Goal: Entertainment & Leisure: Consume media (video, audio)

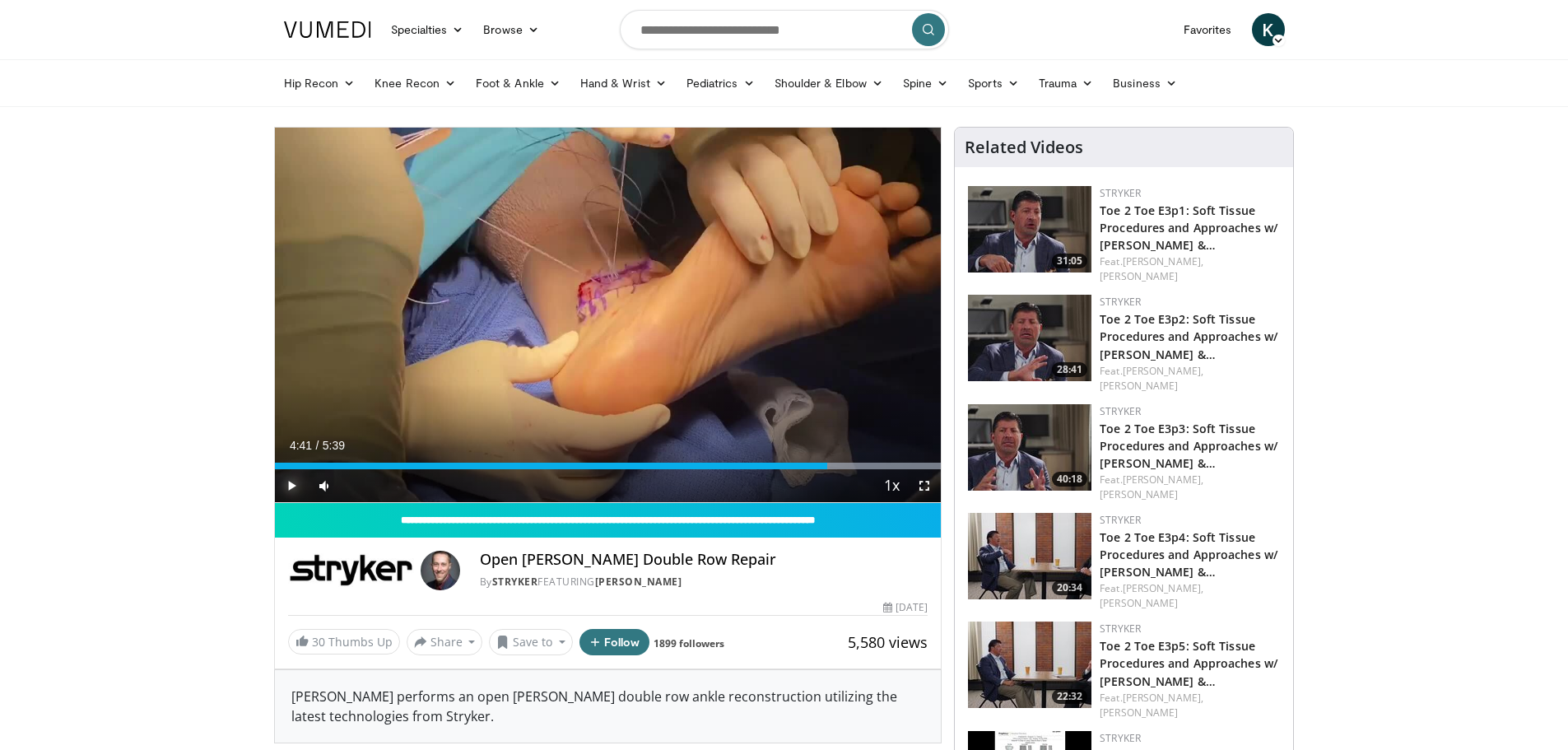
click at [288, 488] on span "Video Player" at bounding box center [291, 485] width 33 height 33
click at [927, 488] on span "Video Player" at bounding box center [924, 485] width 33 height 33
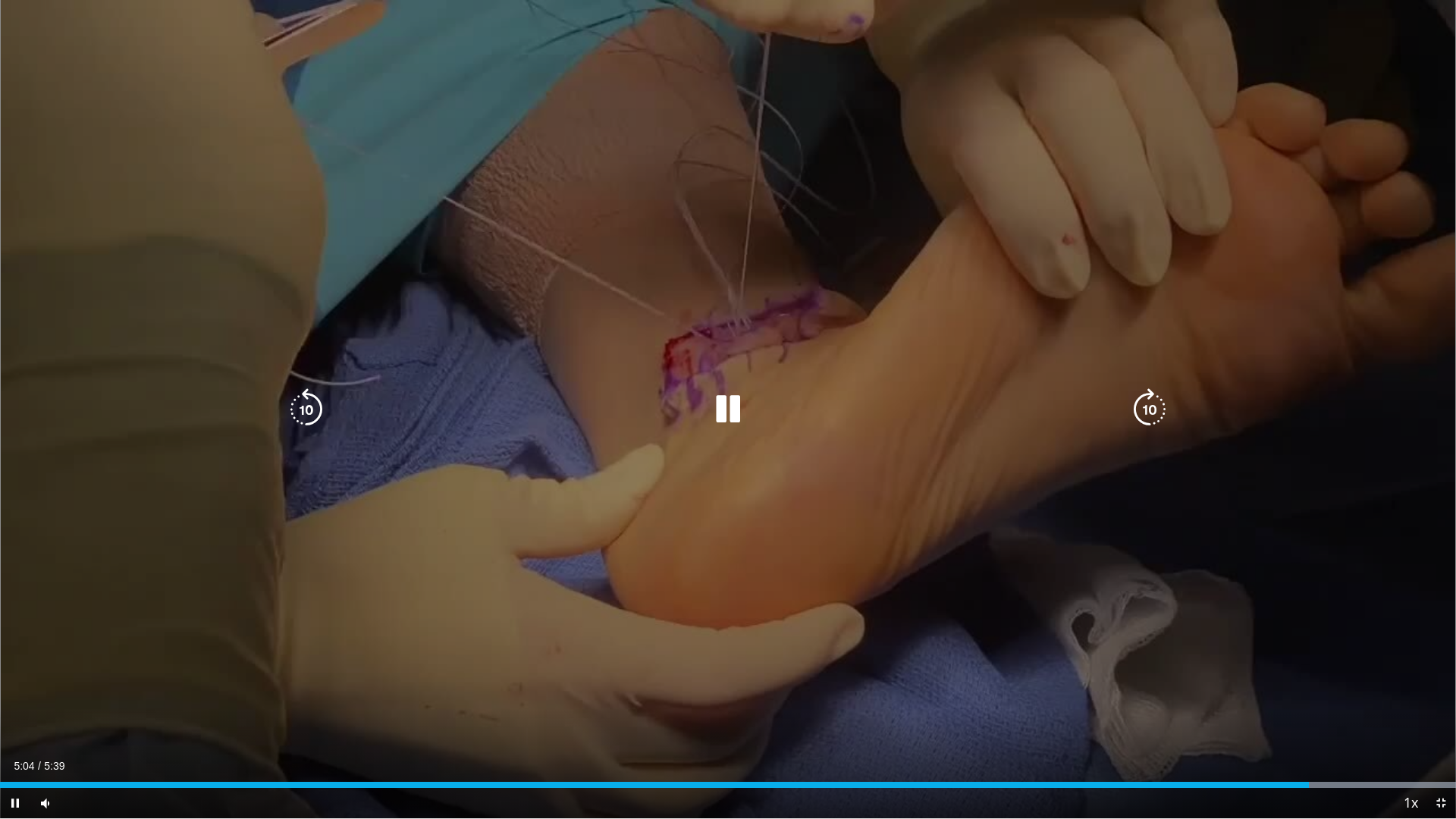
click at [723, 404] on icon "Video Player" at bounding box center [728, 410] width 42 height 42
click at [934, 475] on div "10 seconds Tap to unmute" at bounding box center [728, 409] width 1456 height 818
click at [749, 427] on div "10 seconds Tap to unmute" at bounding box center [728, 409] width 1456 height 818
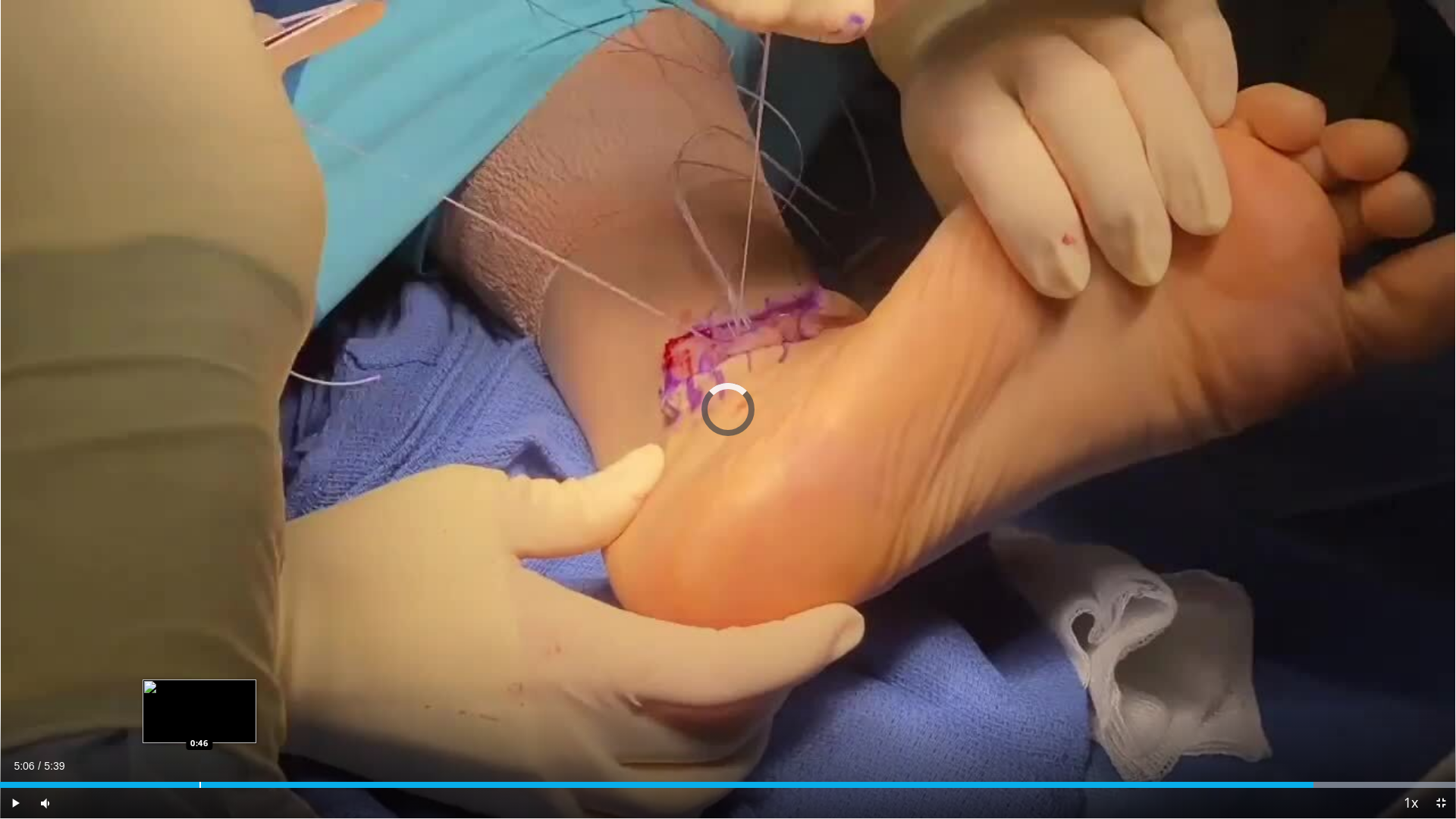
click at [199, 690] on div "Loaded : 100.00% 5:06 0:46" at bounding box center [728, 781] width 1456 height 15
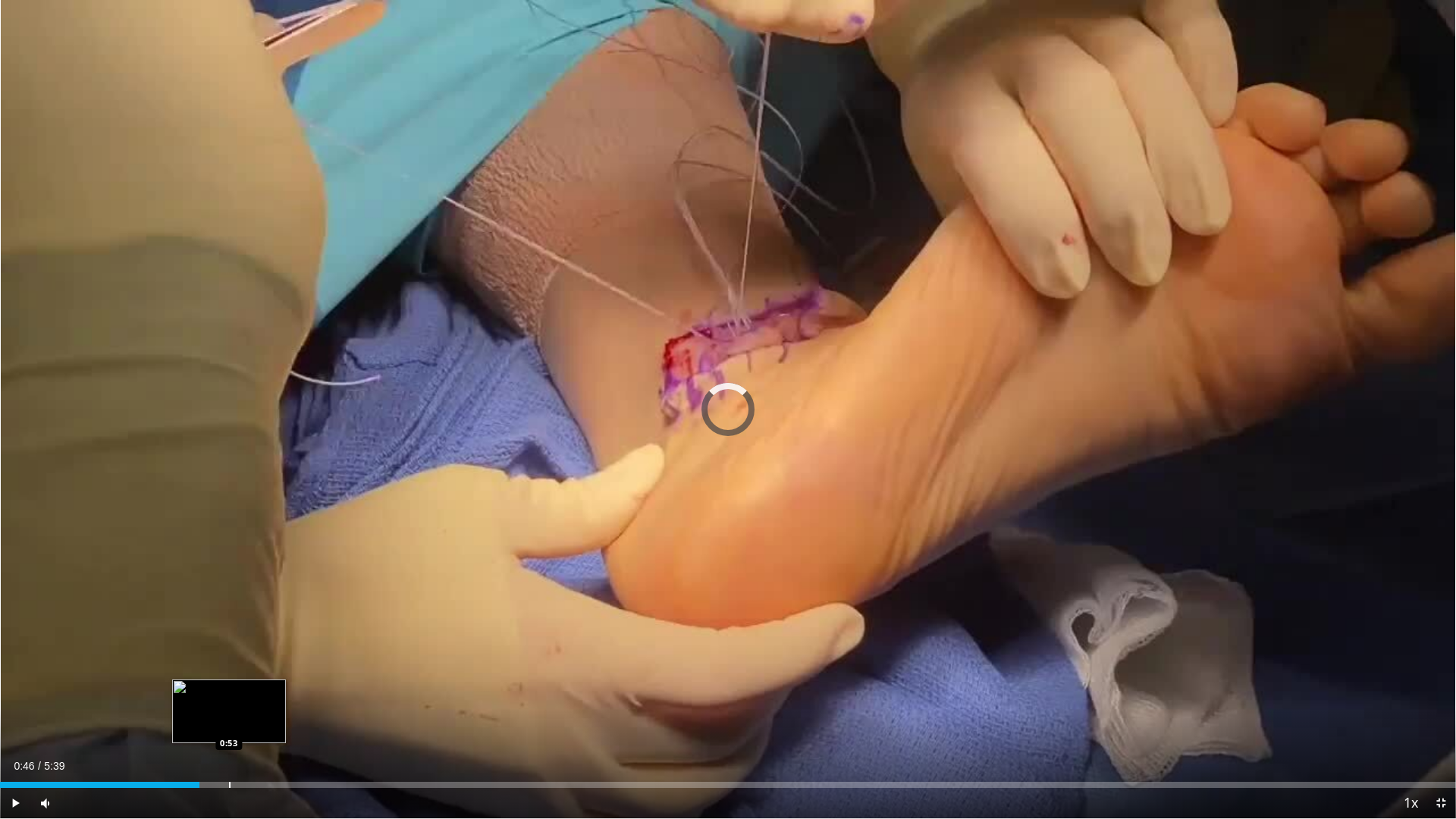
click at [229, 690] on div "Loaded : 0.00% 0:46 0:53" at bounding box center [728, 781] width 1456 height 15
click at [264, 690] on div "Loaded : 20.65% 0:53 1:01" at bounding box center [728, 781] width 1456 height 15
click at [250, 690] on div "Loaded : 29.50% 0:58 0:58" at bounding box center [728, 781] width 1456 height 15
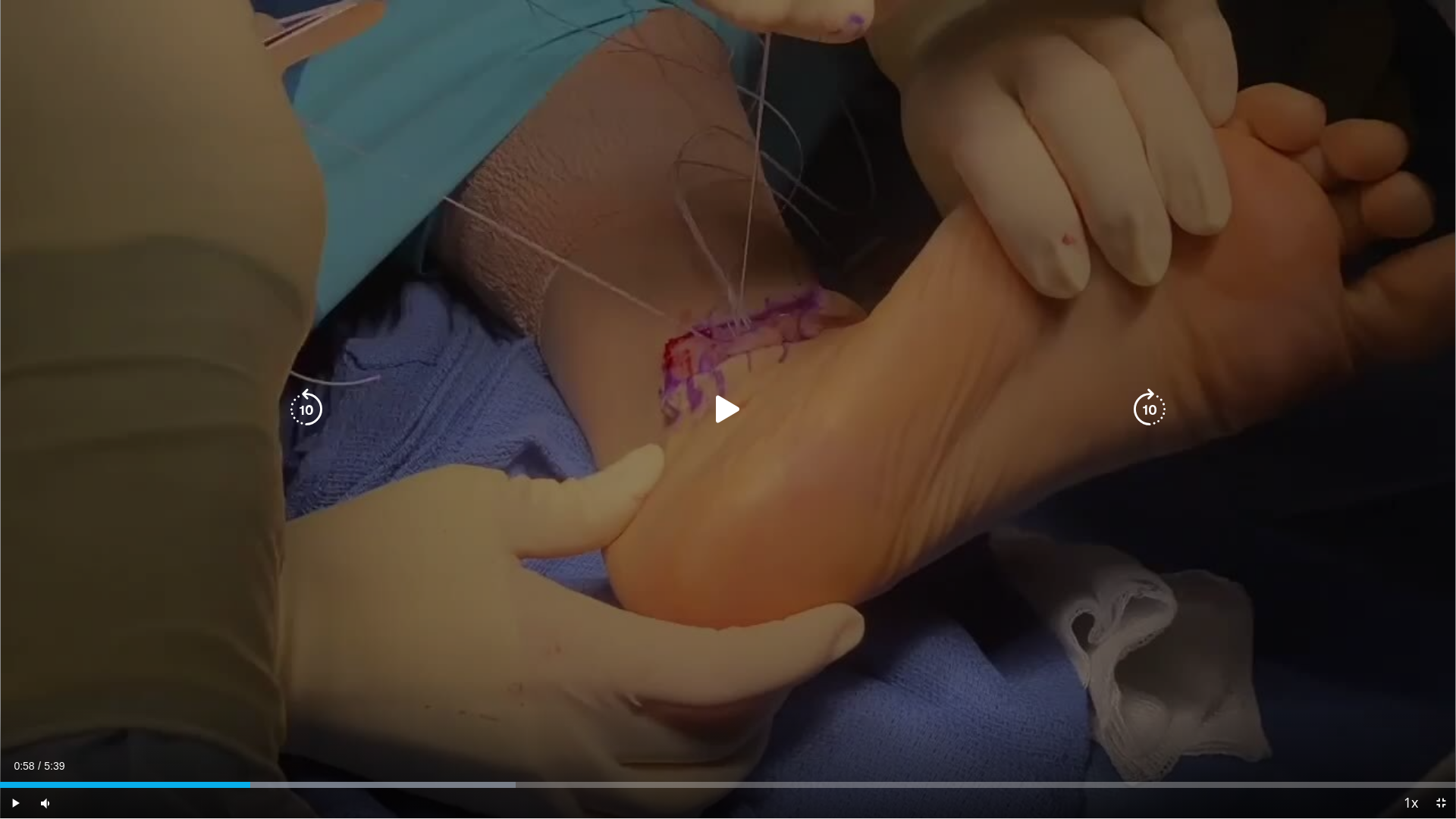
click at [794, 411] on div "Video Player" at bounding box center [728, 409] width 874 height 30
click at [729, 412] on icon "Video Player" at bounding box center [728, 410] width 42 height 42
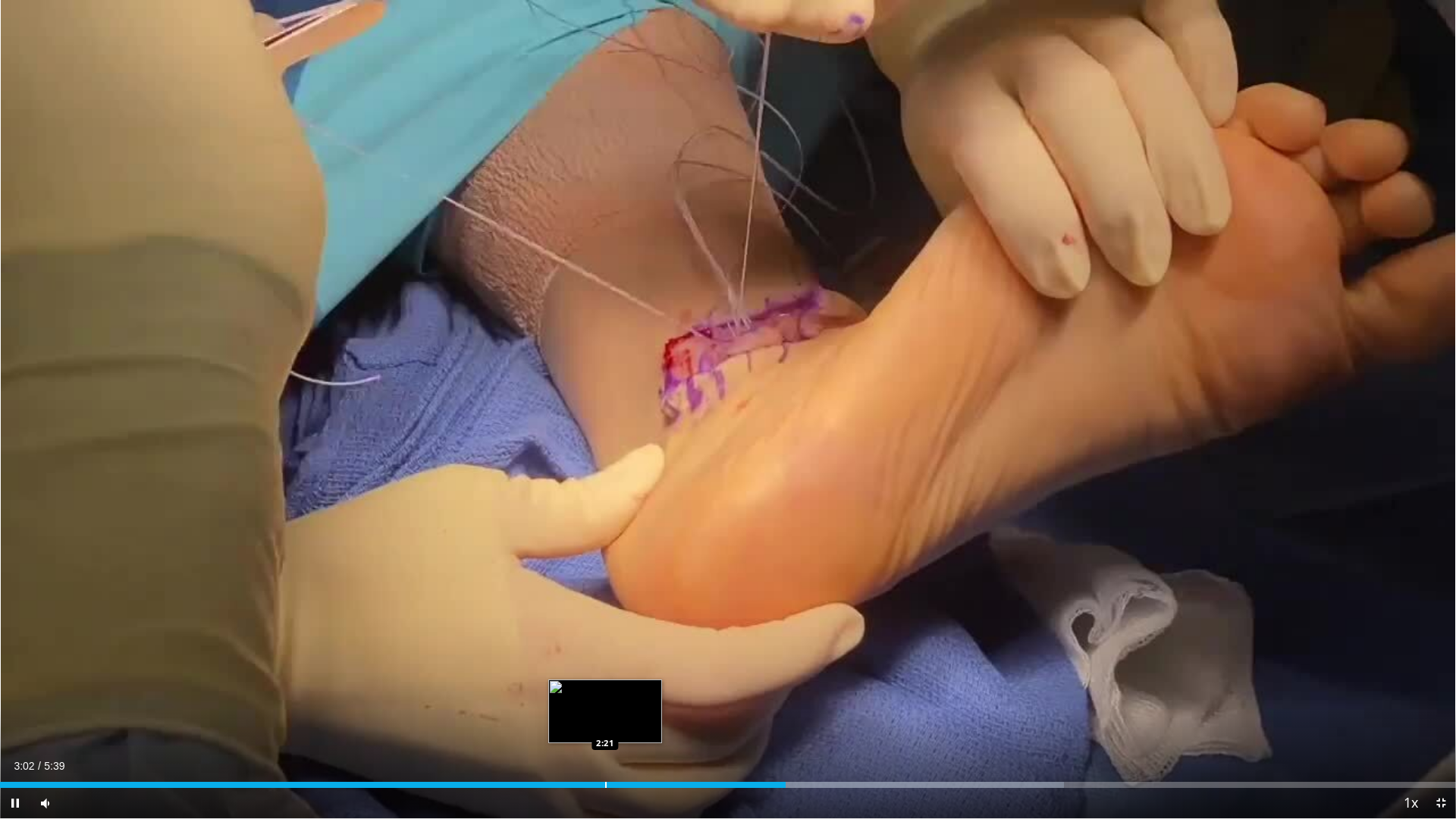
click at [606, 690] on div "Progress Bar" at bounding box center [607, 785] width 2 height 6
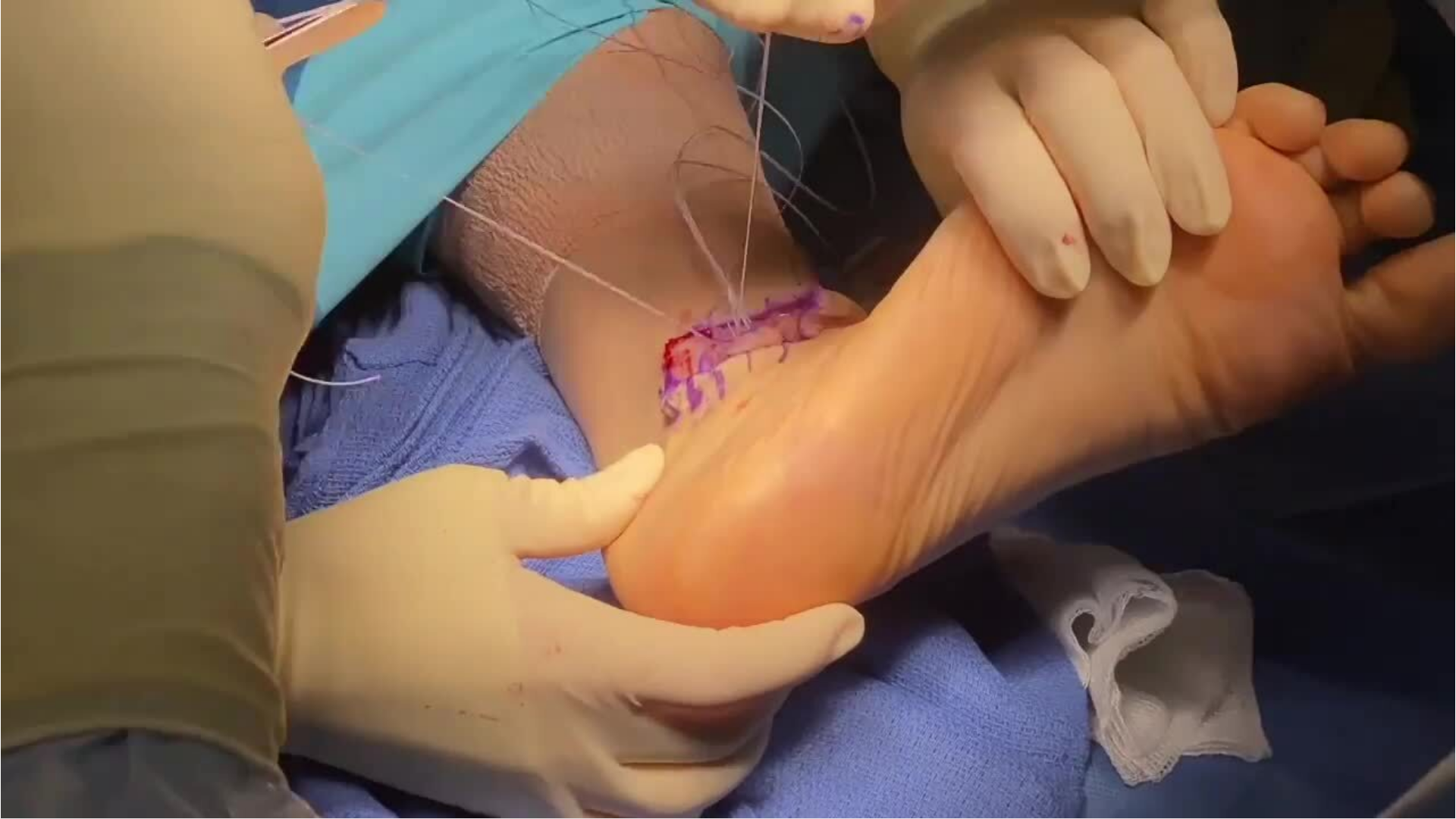
click at [558, 690] on video-js "**********" at bounding box center [728, 409] width 1456 height 819
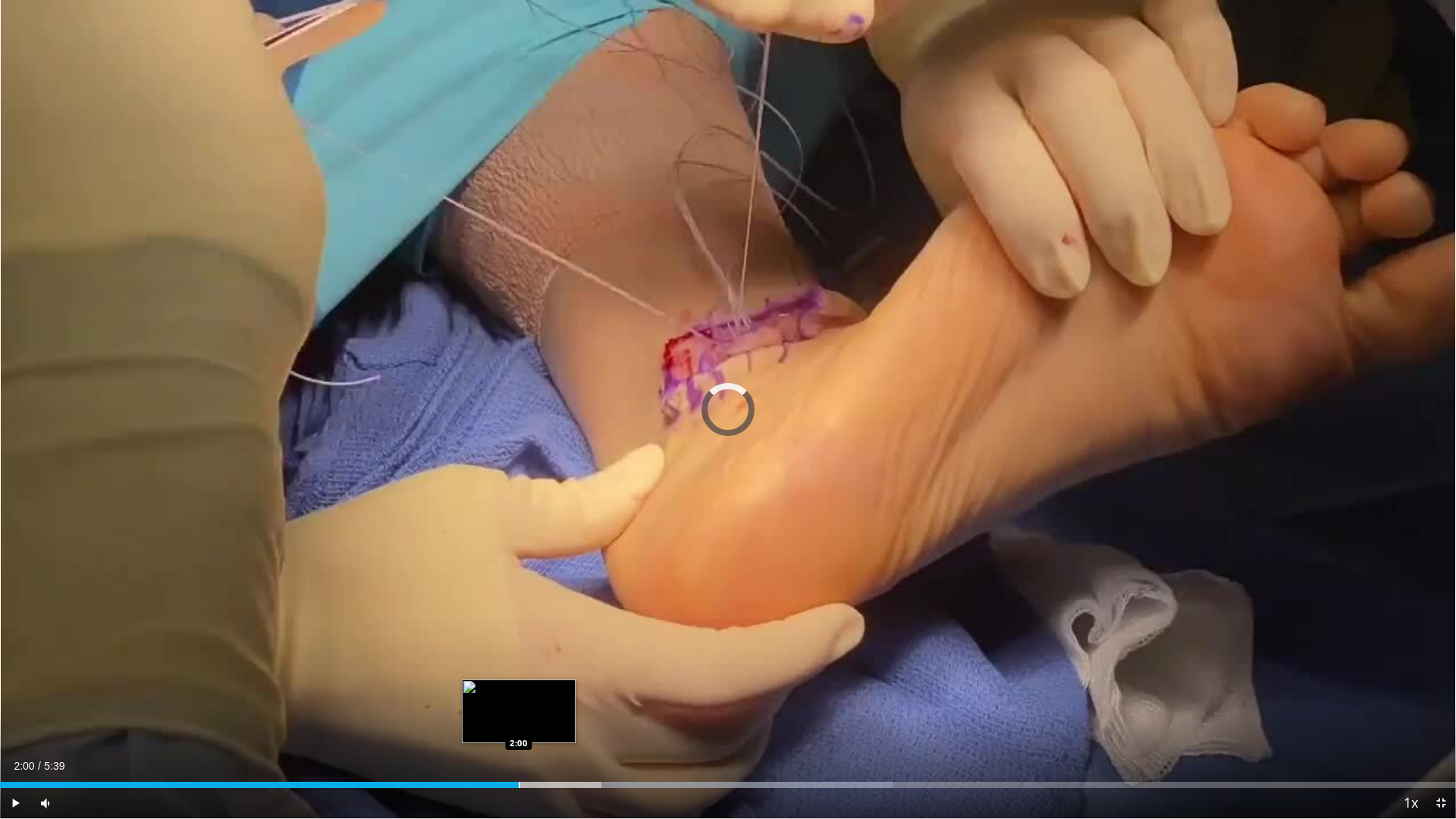
click at [518, 690] on div "Progress Bar" at bounding box center [519, 785] width 2 height 6
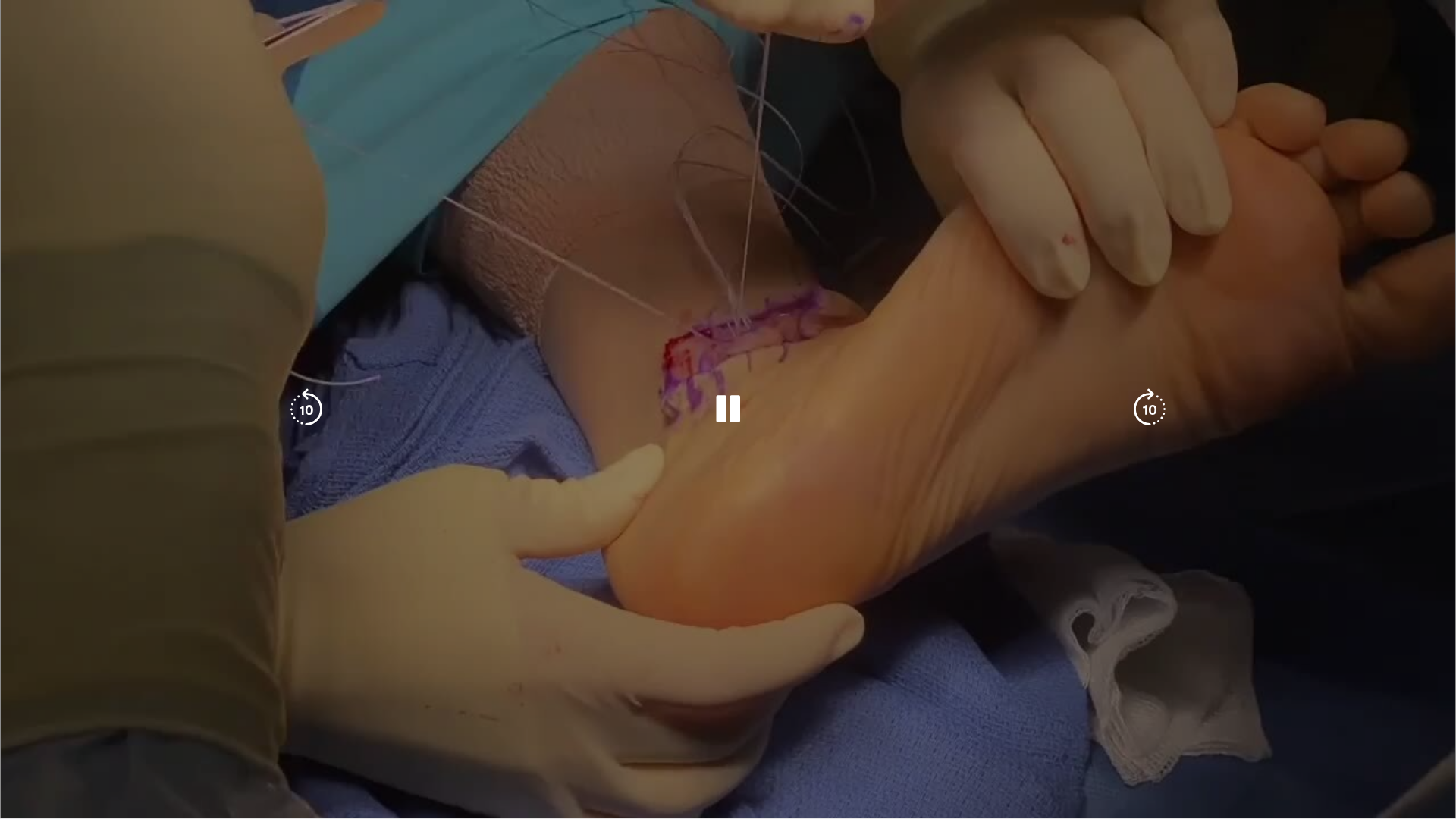
click at [790, 609] on div "10 seconds Tap to unmute" at bounding box center [728, 409] width 1456 height 818
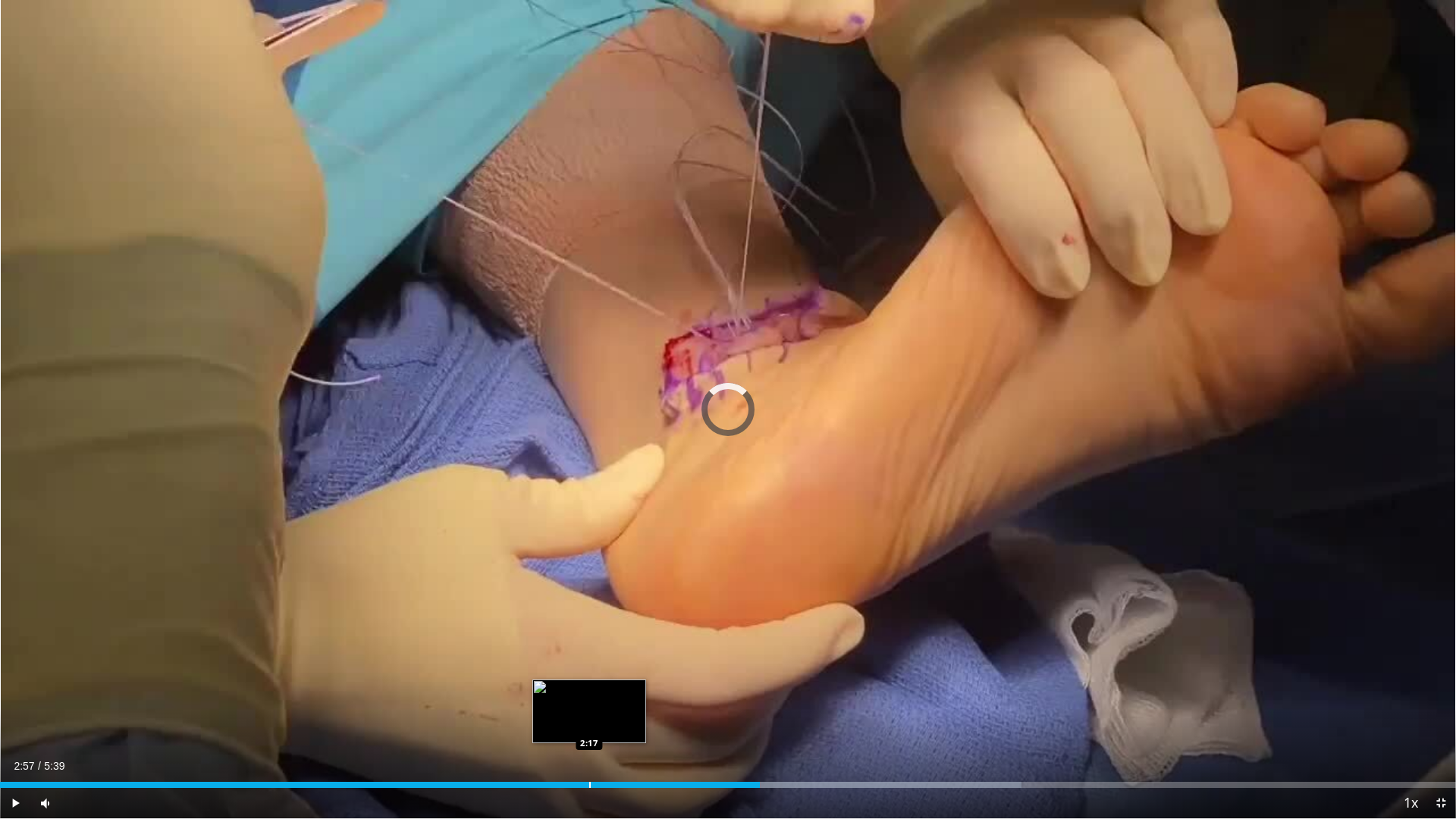
click at [589, 690] on div "Progress Bar" at bounding box center [590, 785] width 2 height 6
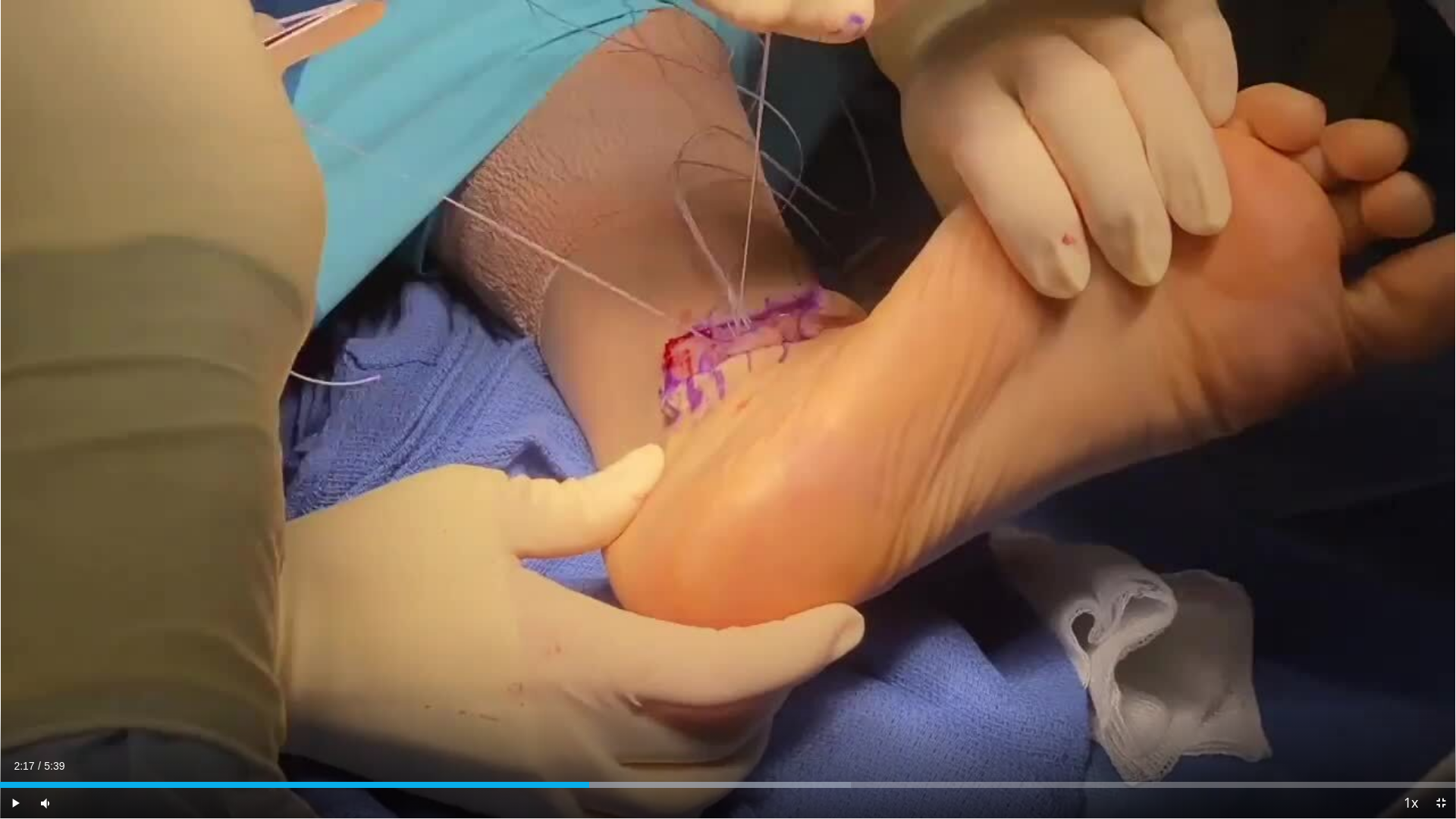
click at [538, 690] on div "Loaded : 58.46% 2:17 2:05" at bounding box center [728, 781] width 1456 height 15
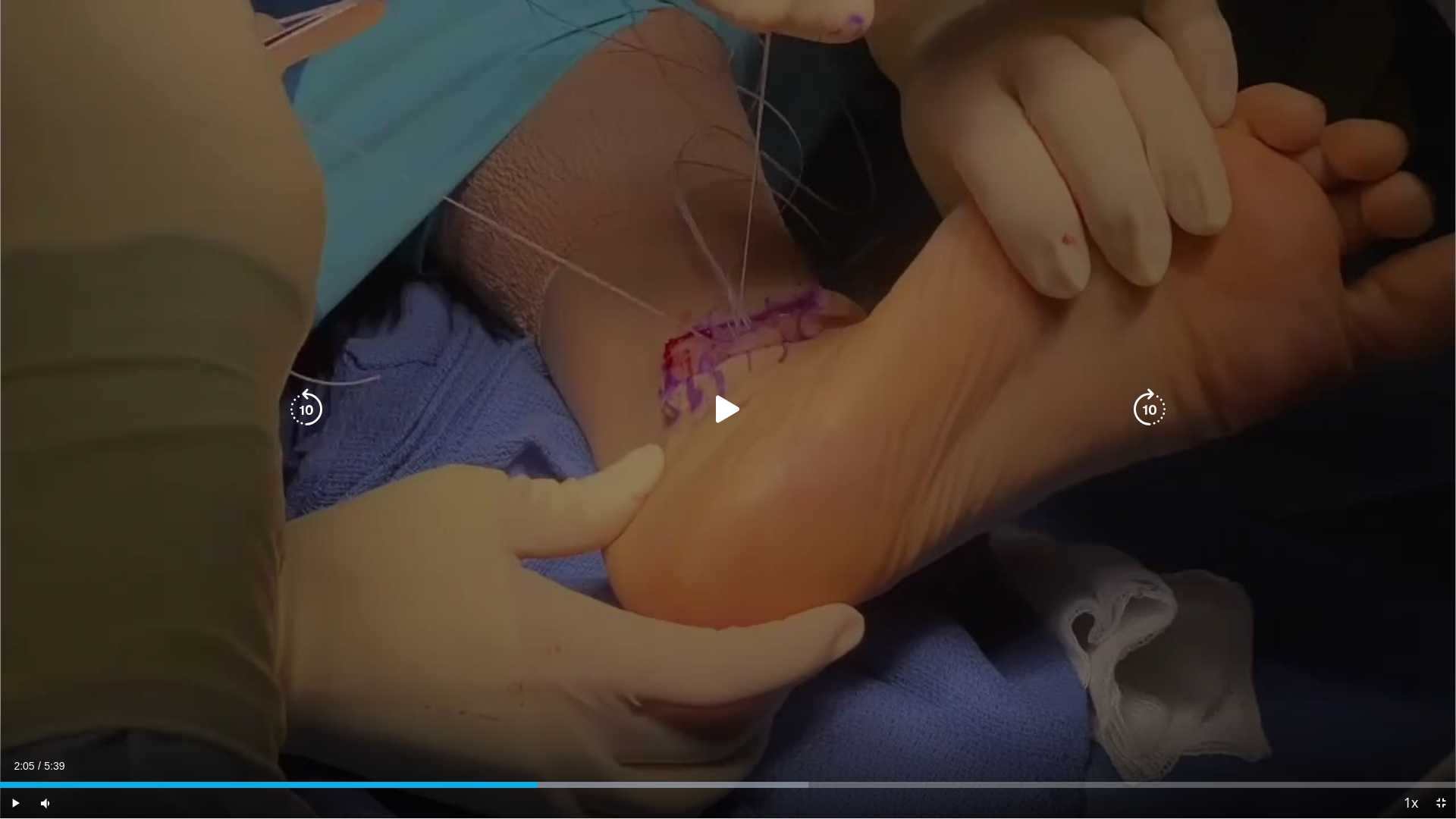
click at [664, 441] on div "10 seconds Tap to unmute" at bounding box center [728, 409] width 1456 height 818
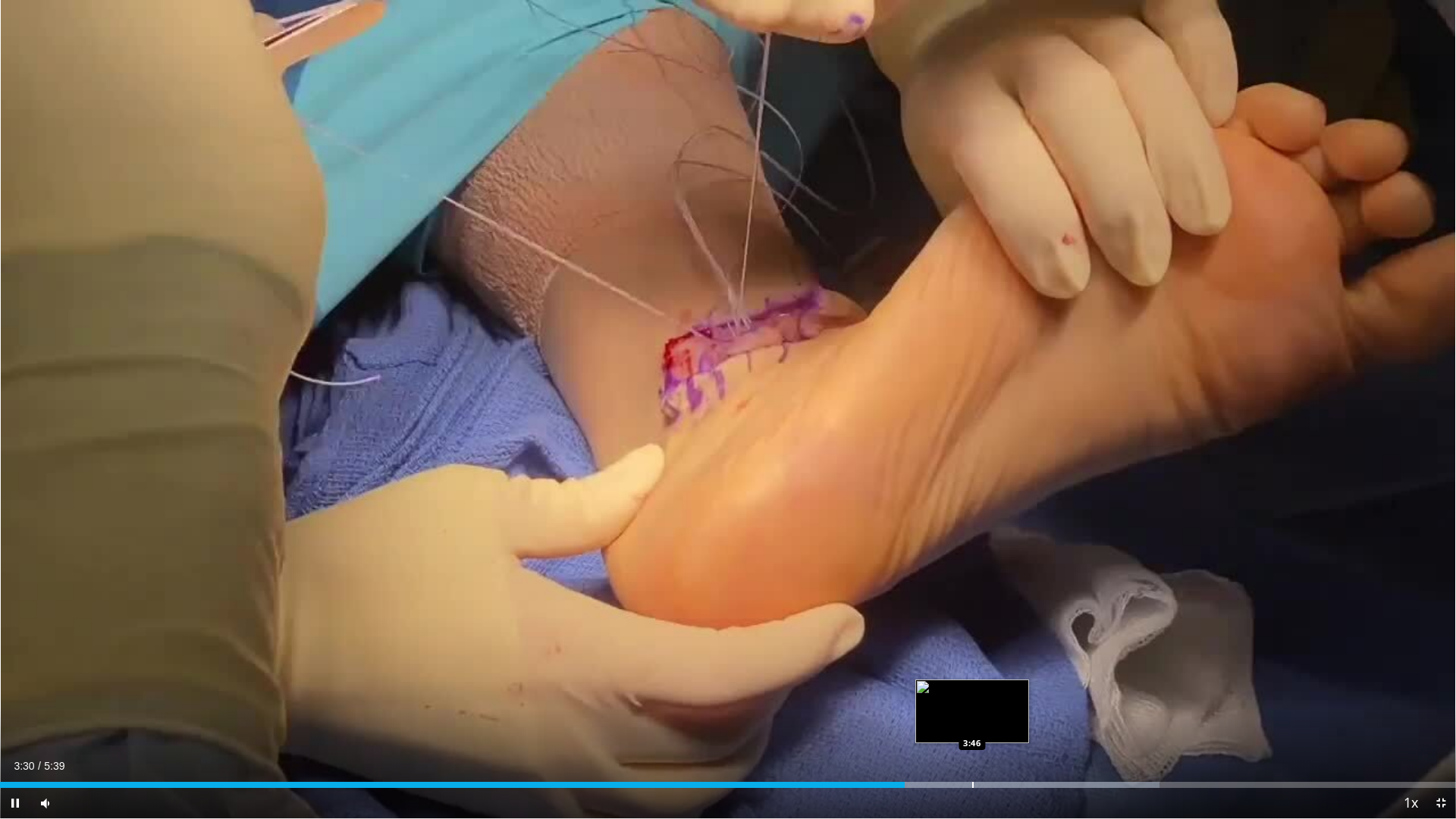
click at [973, 690] on div "Loaded : 79.66% 3:30 3:46" at bounding box center [728, 781] width 1456 height 15
click at [1024, 690] on div "Progress Bar" at bounding box center [1025, 785] width 2 height 6
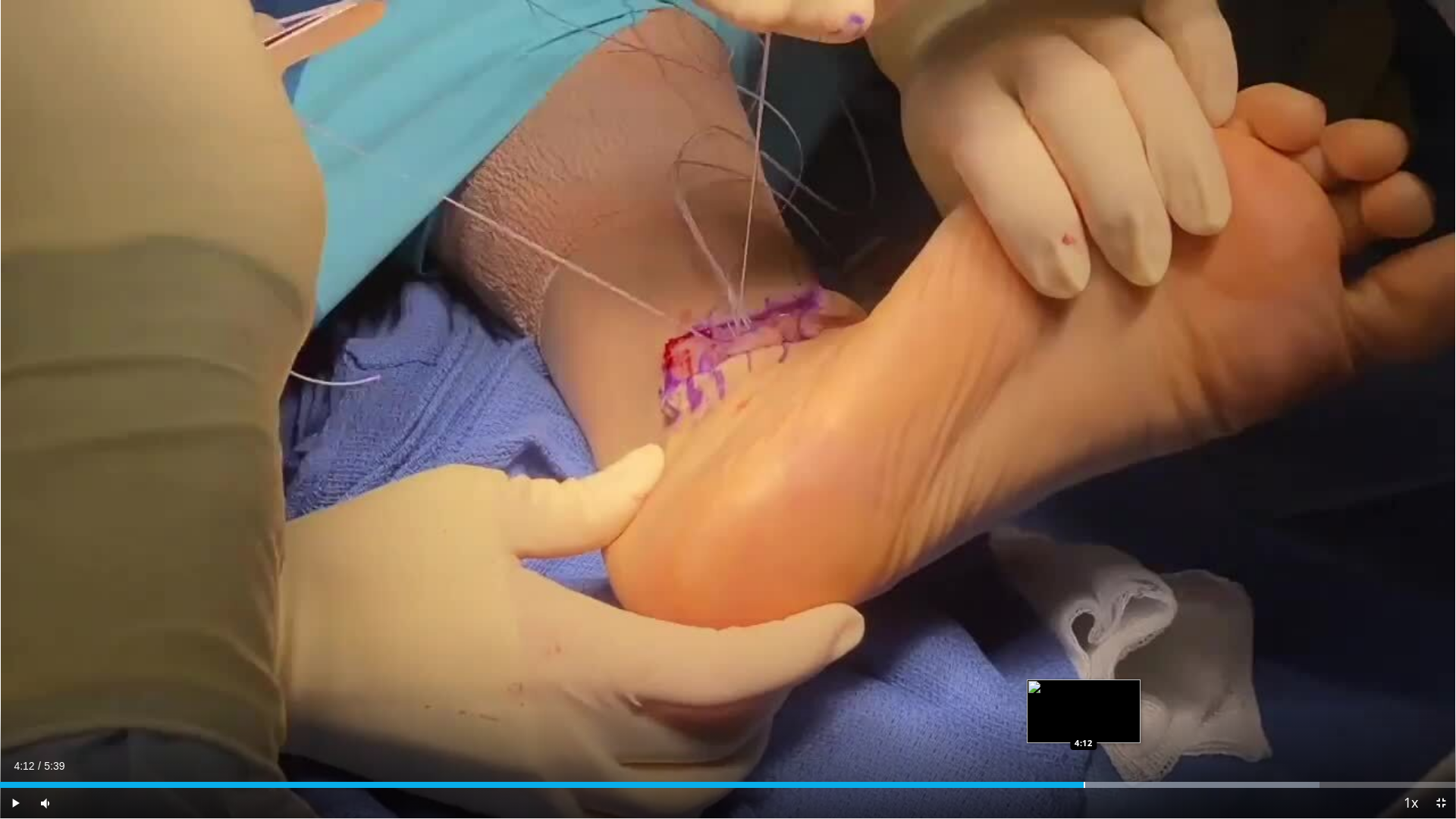
click at [1084, 690] on div "Progress Bar" at bounding box center [1085, 785] width 2 height 6
click at [1121, 690] on div "Loaded : 93.54% 4:16 4:21" at bounding box center [728, 781] width 1456 height 15
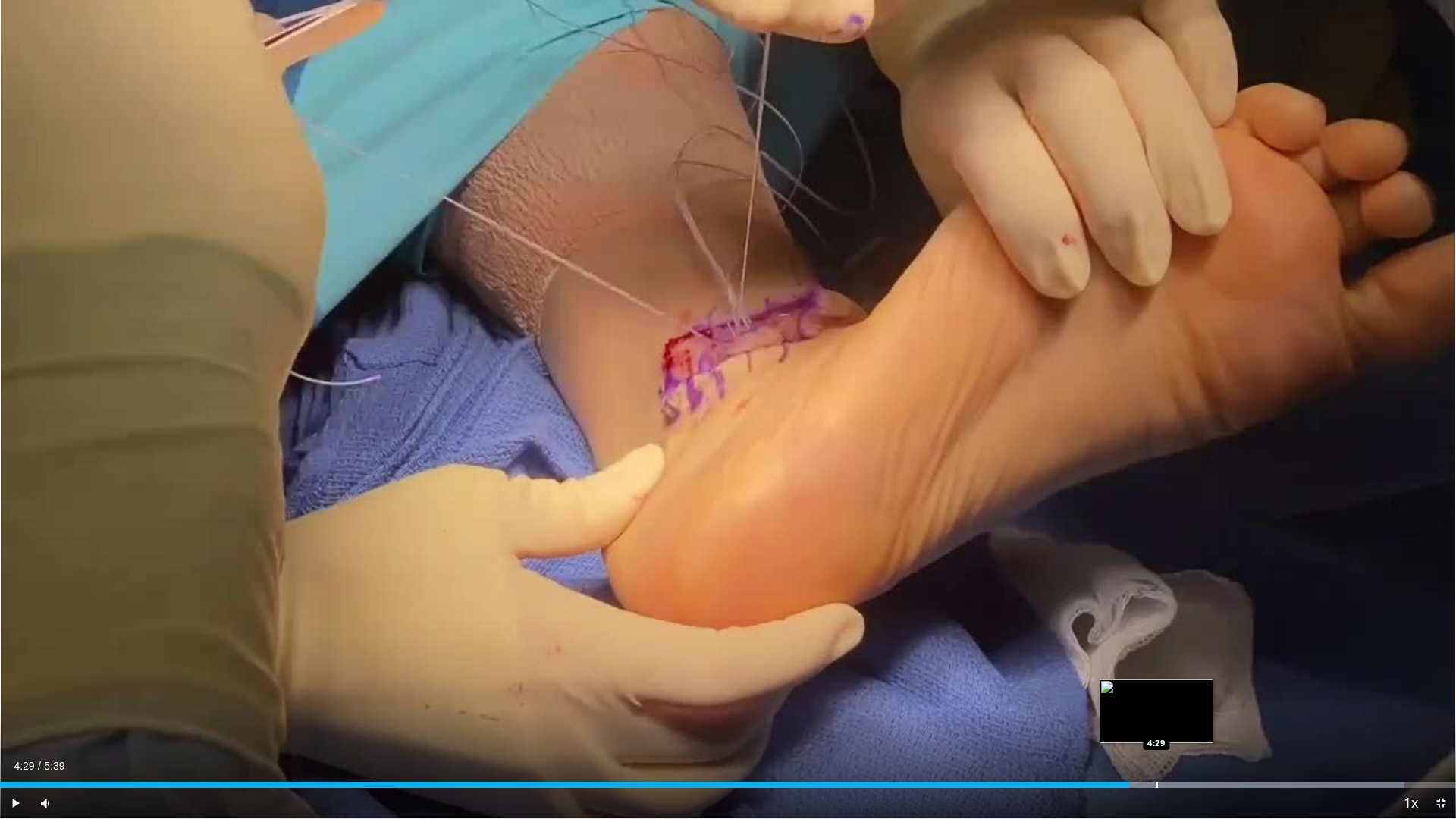
click at [1156, 690] on div "Progress Bar" at bounding box center [1157, 785] width 2 height 6
click at [1201, 690] on div "Progress Bar" at bounding box center [1202, 785] width 2 height 6
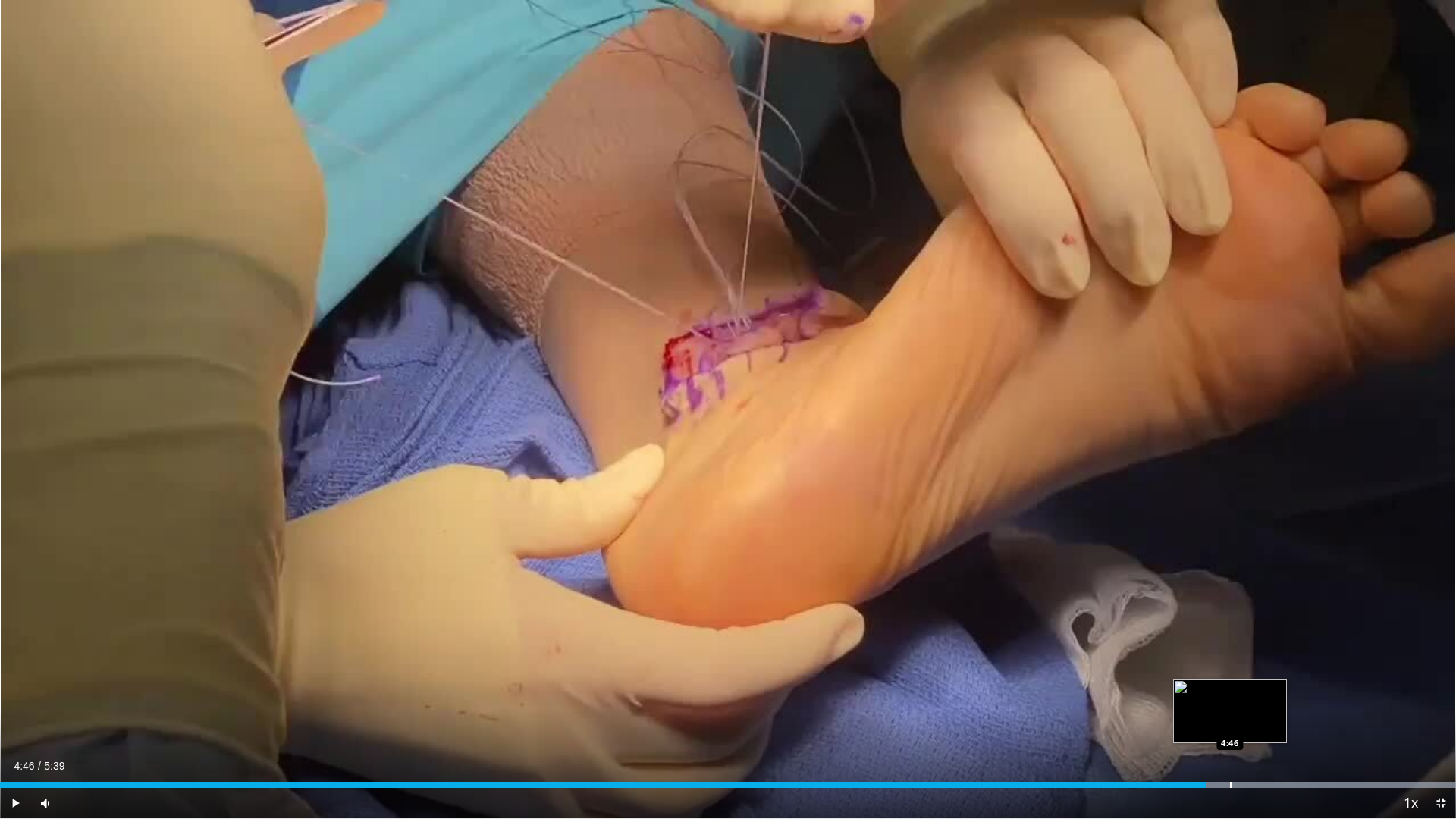
click at [1232, 690] on div "Progress Bar" at bounding box center [1265, 785] width 384 height 6
click at [1205, 690] on div "Loaded : 100.00% 4:56 4:40" at bounding box center [728, 781] width 1456 height 15
click at [1213, 690] on div "Progress Bar" at bounding box center [1214, 785] width 2 height 6
click at [1174, 690] on div "Loaded : 100.00% 4:33 4:33" at bounding box center [728, 781] width 1456 height 15
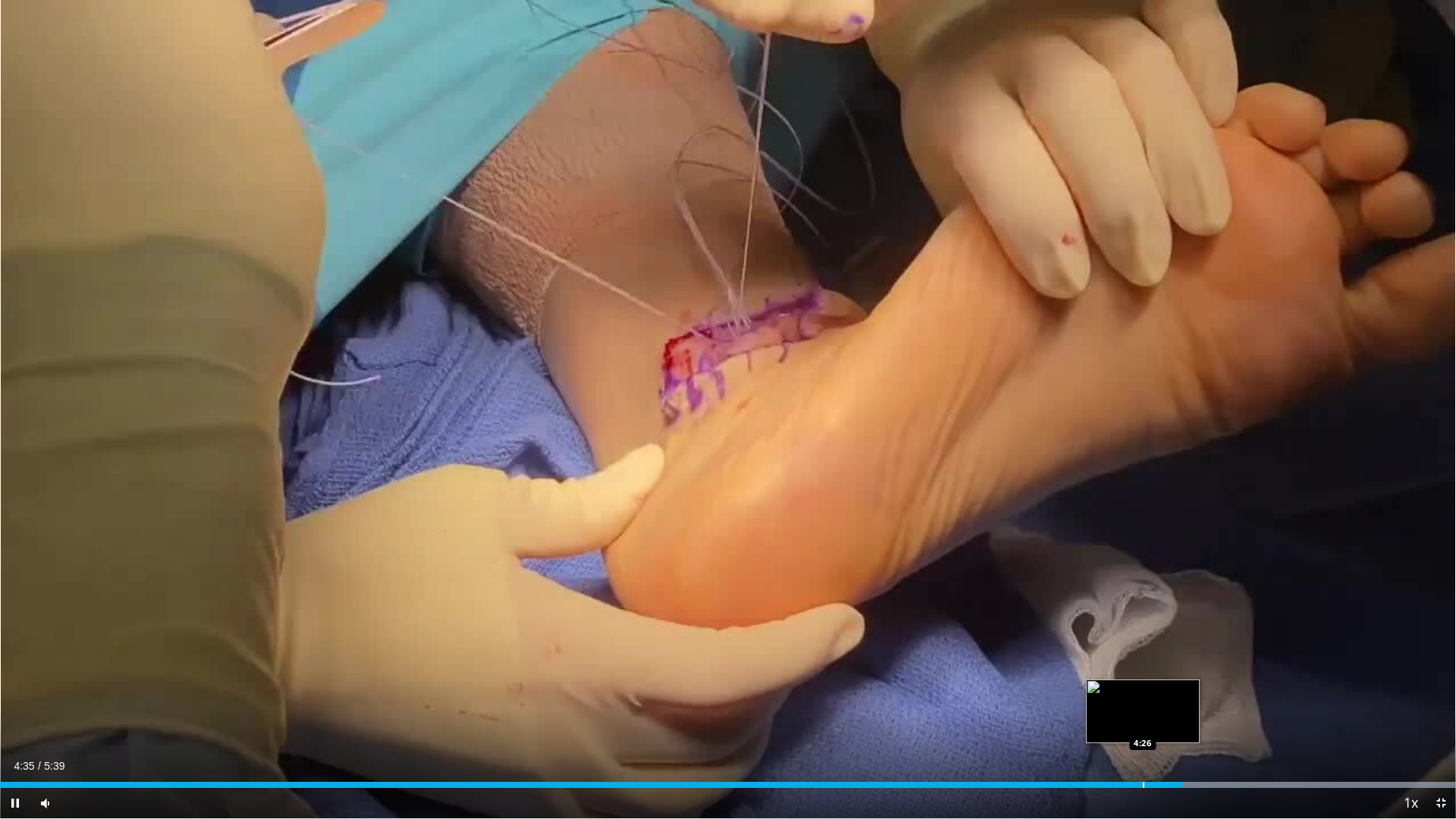
click at [1143, 690] on div "Loaded : 100.00% 4:35 4:26" at bounding box center [728, 781] width 1456 height 15
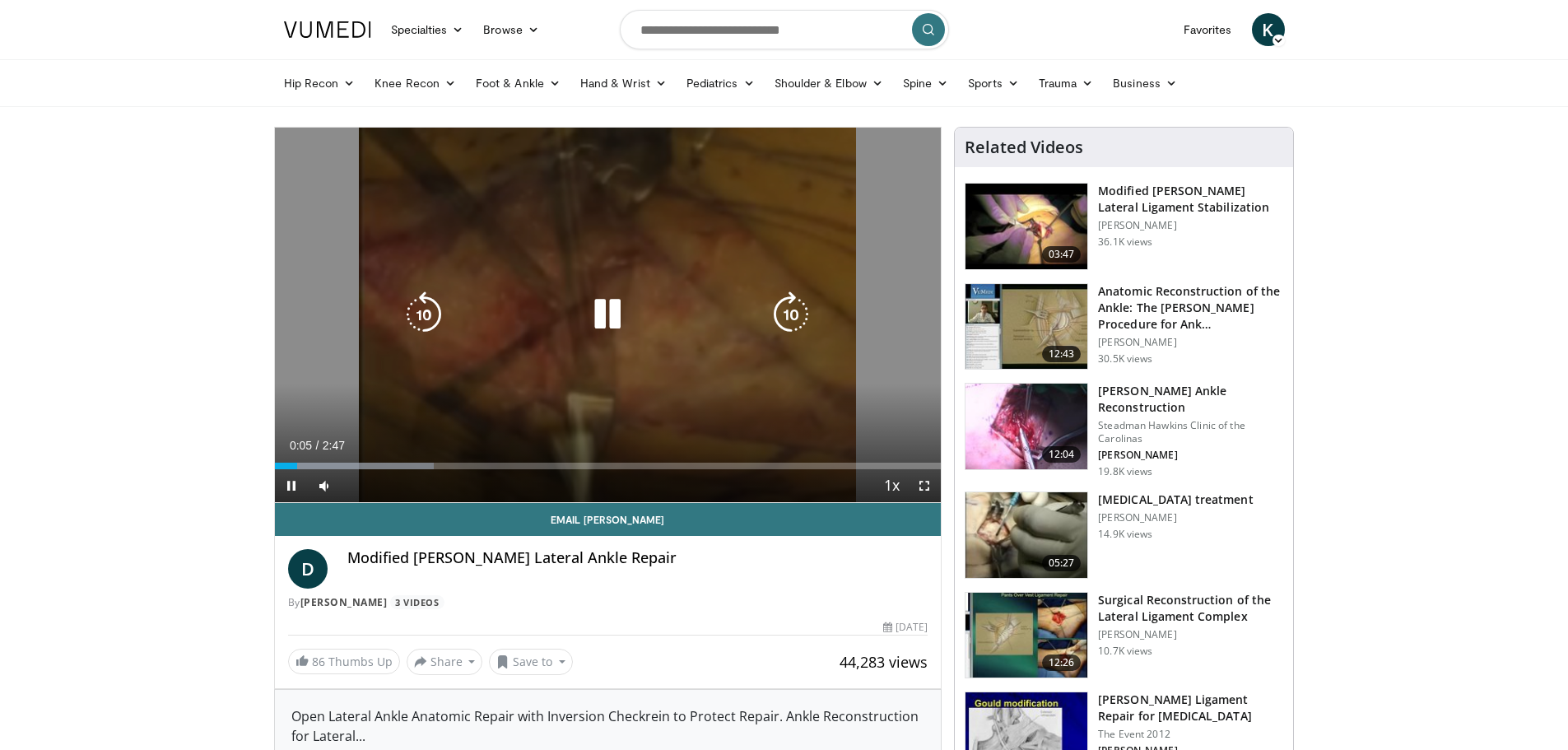
click at [587, 313] on icon "Video Player" at bounding box center [607, 314] width 46 height 46
